Goal: Register for event/course

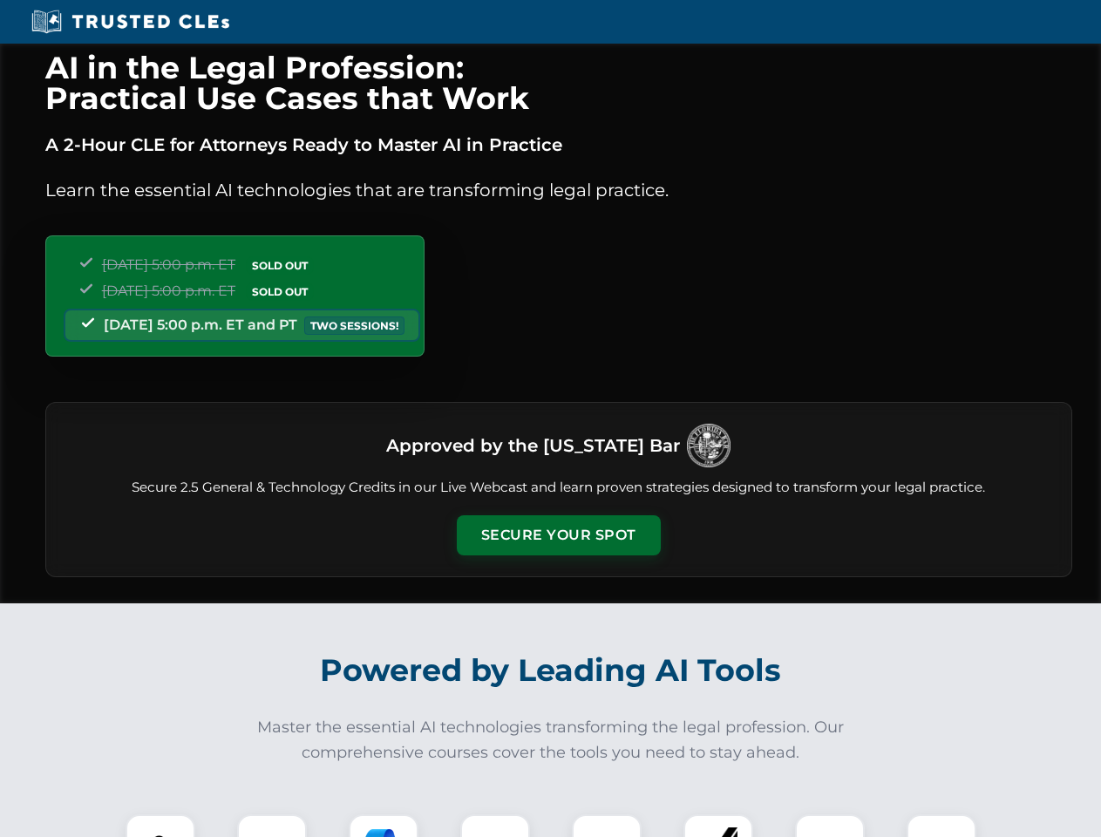
click at [558, 535] on button "Secure Your Spot" at bounding box center [559, 535] width 204 height 40
click at [160, 826] on img at bounding box center [160, 849] width 51 height 51
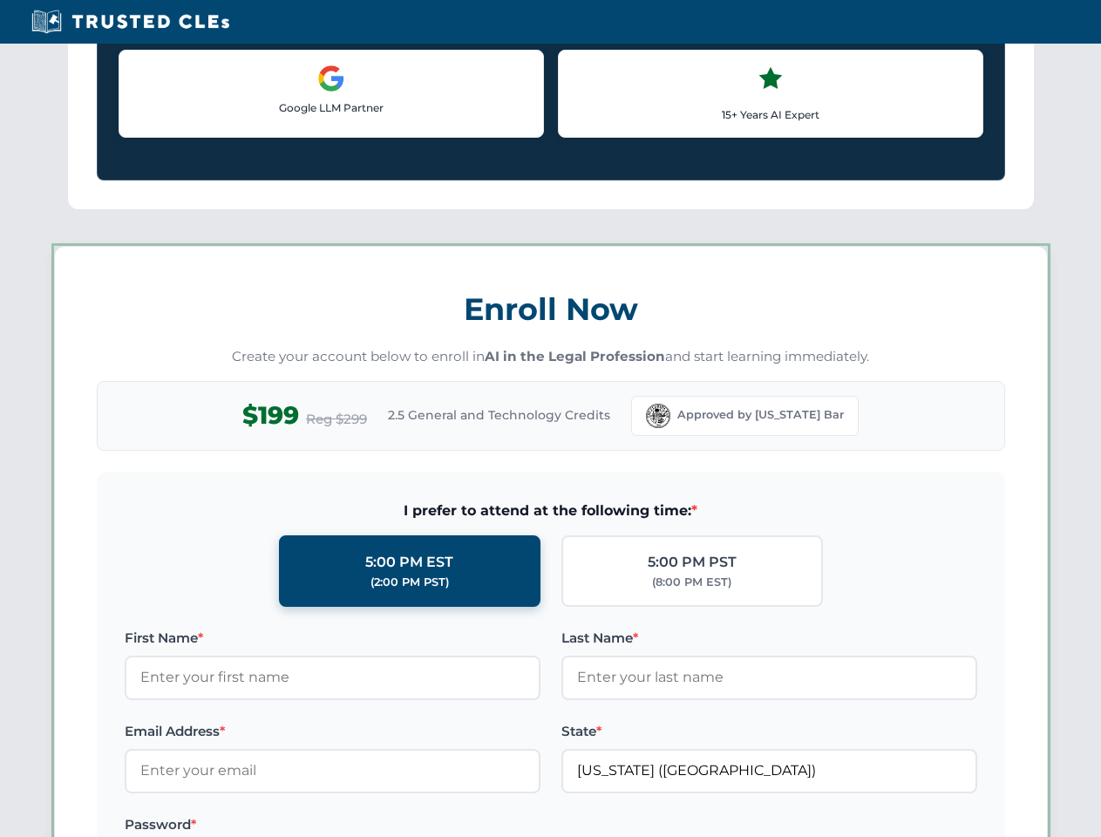
click at [384, 826] on label "Password *" at bounding box center [333, 824] width 416 height 21
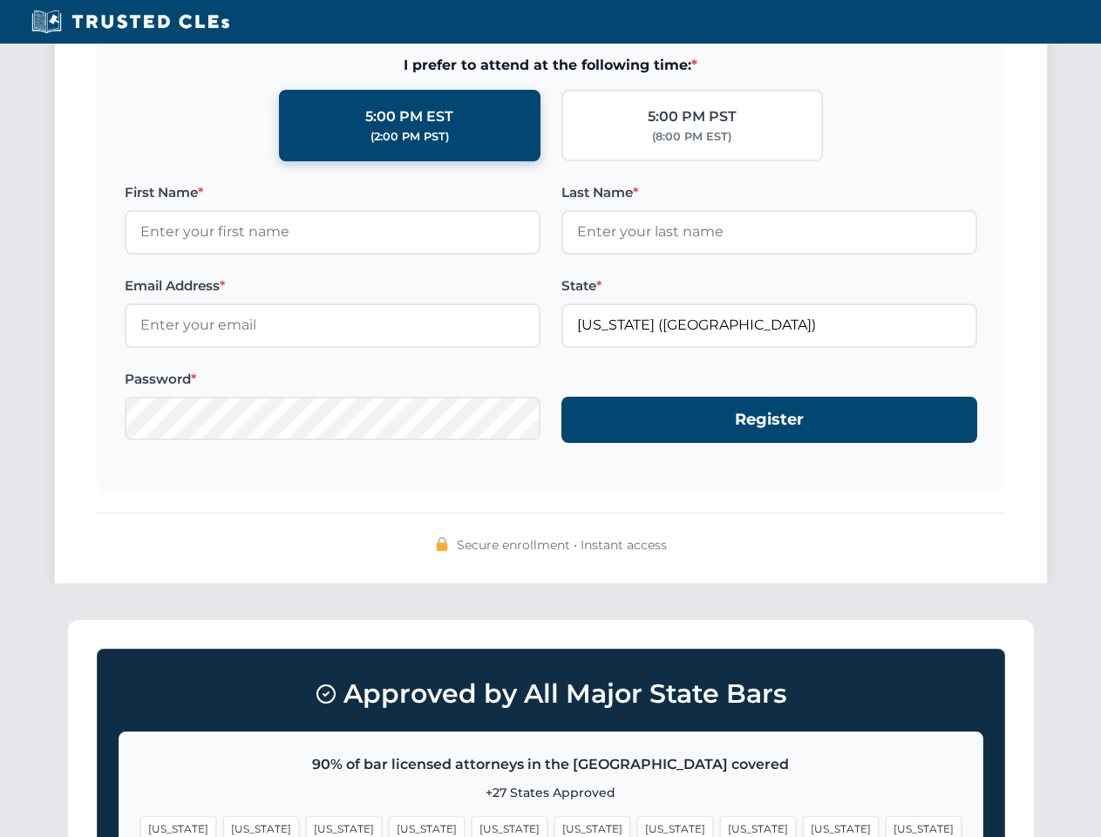
click at [803, 826] on span "[US_STATE]" at bounding box center [841, 828] width 76 height 25
